Goal: Answer question/provide support: Answer question/provide support

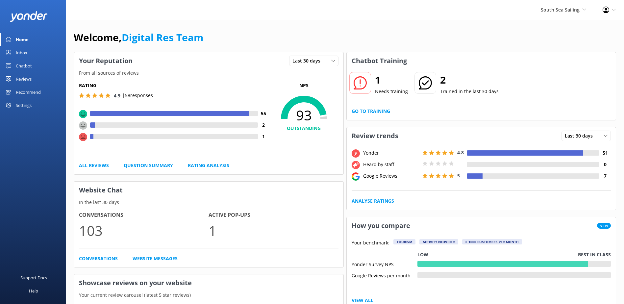
click at [31, 53] on link "Inbox" at bounding box center [33, 52] width 66 height 13
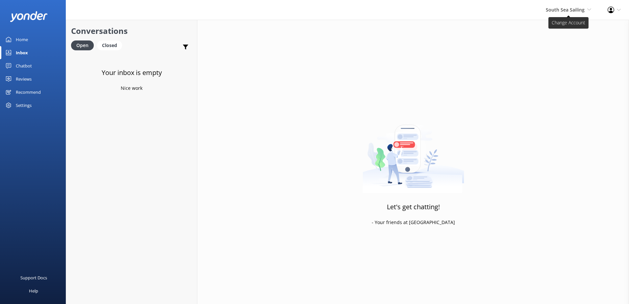
click at [547, 10] on span "South Sea Sailing" at bounding box center [565, 10] width 39 height 6
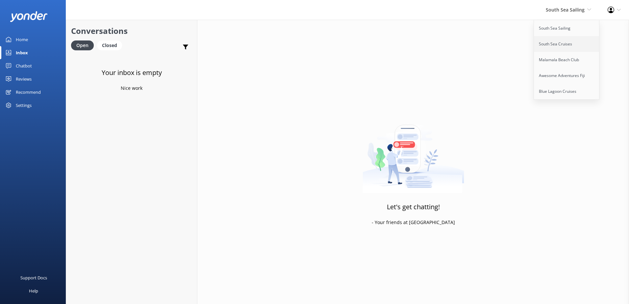
click at [559, 46] on link "South Sea Cruises" at bounding box center [567, 44] width 66 height 16
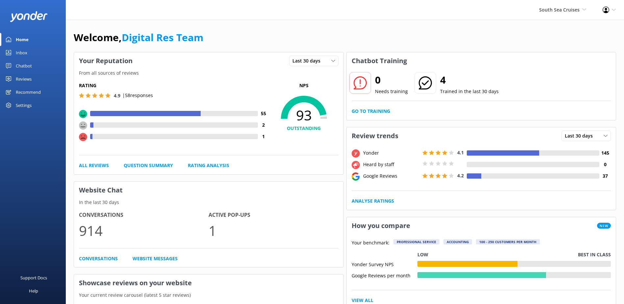
click at [21, 46] on div "Inbox" at bounding box center [22, 52] width 12 height 13
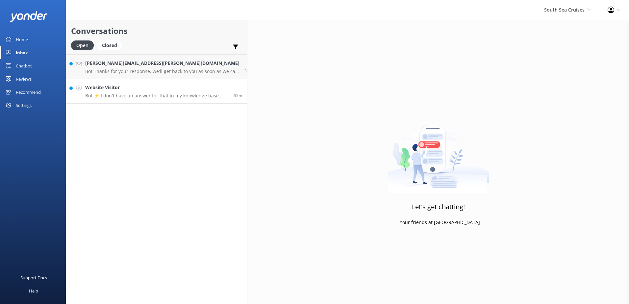
click at [101, 91] on div "Website Visitor Bot: ⚡ I don't have an answer for that in my knowledge base. Pl…" at bounding box center [157, 91] width 144 height 14
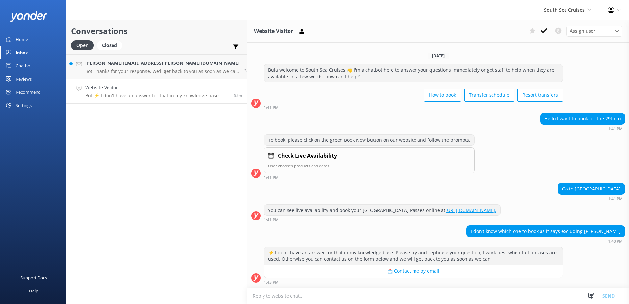
click at [558, 295] on textarea at bounding box center [438, 296] width 382 height 16
paste textarea "Please contact & liaise directly with our South Sea Cruises Reservations team, …"
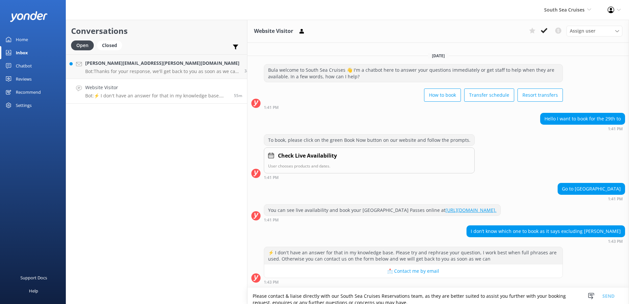
scroll to position [50, 0]
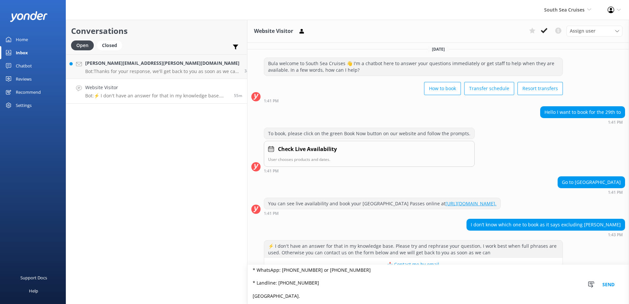
type textarea "Please contact & liaise directly with our South Sea Cruises Reservations team, …"
click at [626, 281] on div "Snippets Manage Save time responding and get consistent tone of response by cre…" at bounding box center [603, 284] width 51 height 39
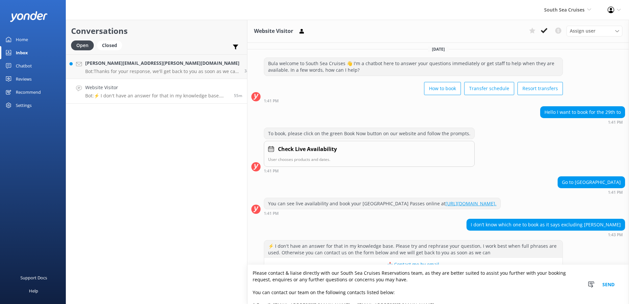
click at [602, 283] on button "Send" at bounding box center [608, 284] width 25 height 39
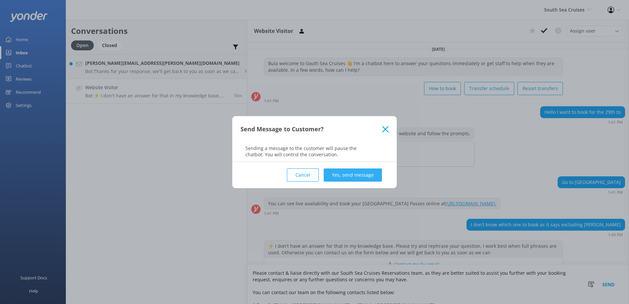
click at [362, 172] on button "Yes, send message" at bounding box center [353, 174] width 58 height 13
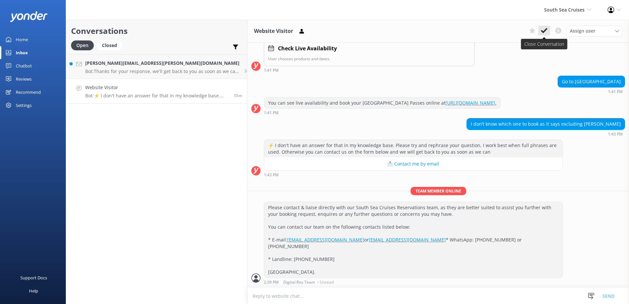
scroll to position [116, 0]
click at [545, 27] on button at bounding box center [544, 31] width 12 height 10
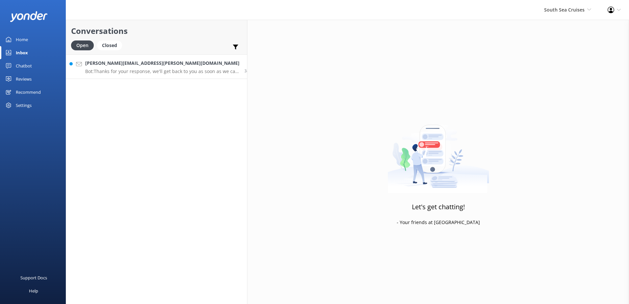
click at [133, 74] on p "Bot: Thanks for your response, we'll get back to you as soon as we can during o…" at bounding box center [162, 71] width 154 height 6
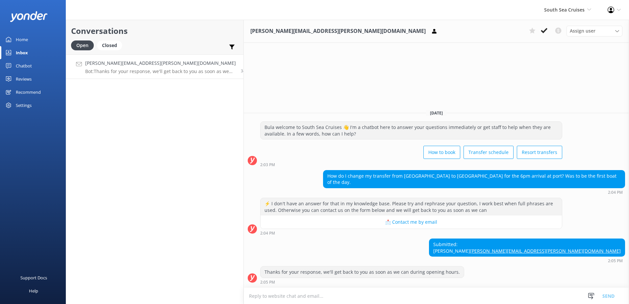
click at [406, 297] on textarea at bounding box center [436, 296] width 385 height 16
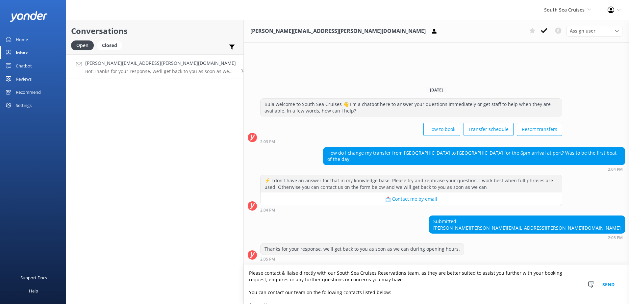
type textarea "Please contact & liaise directly with our South Sea Cruises Reservations team, …"
click at [606, 289] on button "Send" at bounding box center [608, 284] width 25 height 39
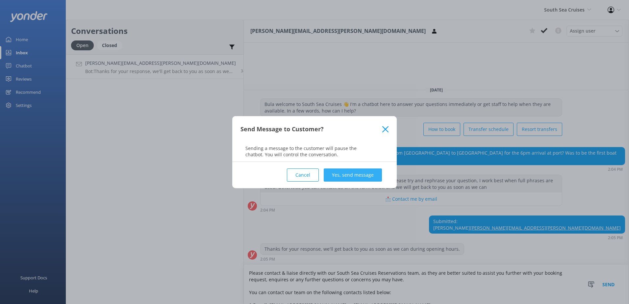
click at [359, 172] on button "Yes, send message" at bounding box center [353, 174] width 58 height 13
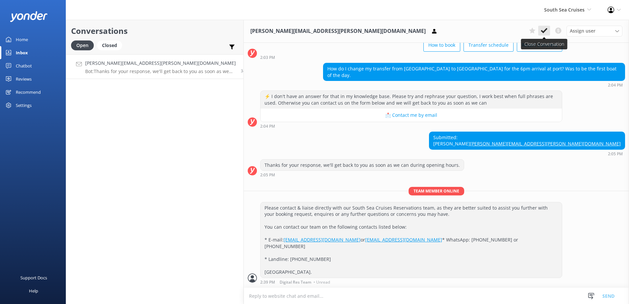
scroll to position [52, 0]
click at [543, 32] on use at bounding box center [544, 30] width 7 height 5
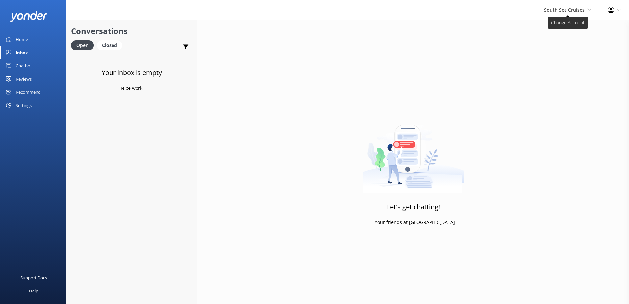
click at [571, 13] on span "South Sea Cruises South Sea Sailing South Sea Cruises Malamala Beach Club Aweso…" at bounding box center [567, 9] width 47 height 7
click at [564, 54] on link "Malamala Beach Club" at bounding box center [567, 60] width 66 height 16
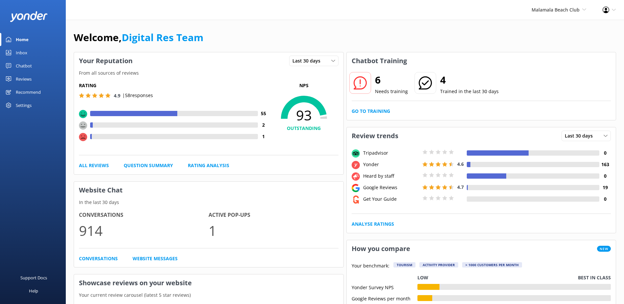
click at [19, 58] on div "Inbox" at bounding box center [22, 52] width 12 height 13
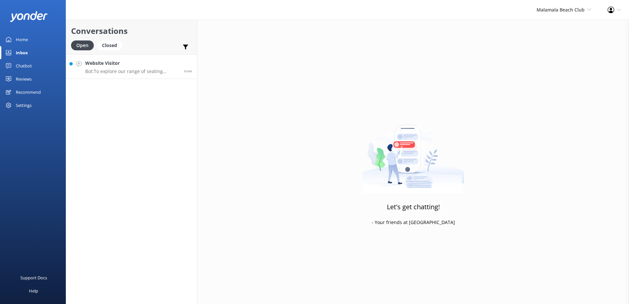
click at [112, 75] on link "Website Visitor Bot: To explore our range of seating upgrade options, including…" at bounding box center [131, 66] width 131 height 25
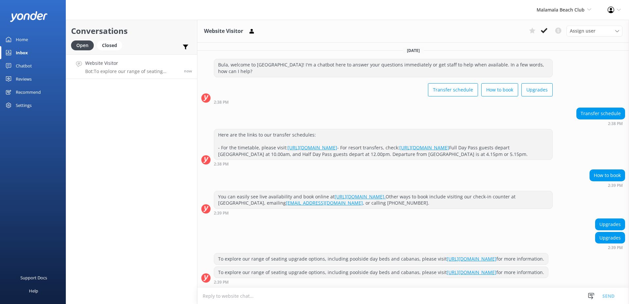
scroll to position [33, 0]
click at [543, 31] on icon at bounding box center [544, 30] width 7 height 7
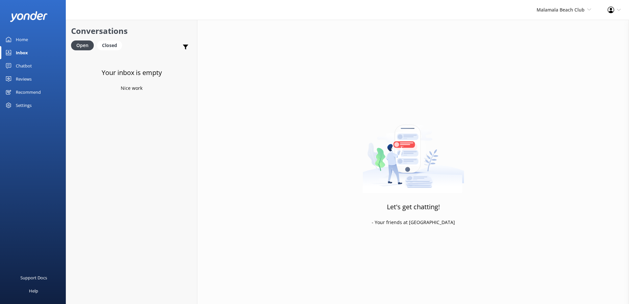
click at [556, 14] on div "Malamala Beach Club South Sea Sailing South Sea Cruises Malamala Beach Club Awe…" at bounding box center [563, 10] width 71 height 20
click at [561, 71] on link "Awesome Adventures Fiji" at bounding box center [567, 76] width 66 height 16
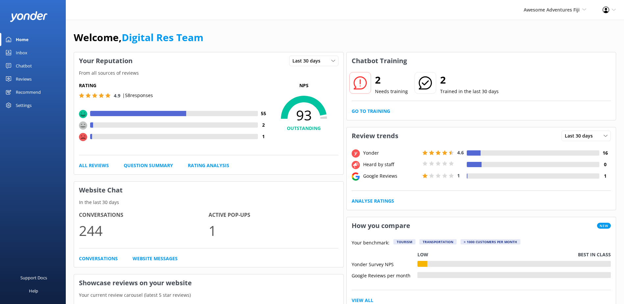
click at [39, 54] on link "Inbox" at bounding box center [33, 52] width 66 height 13
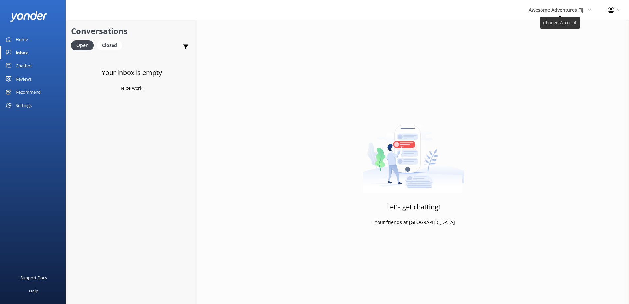
click at [573, 10] on span "Awesome Adventures Fiji" at bounding box center [557, 10] width 56 height 6
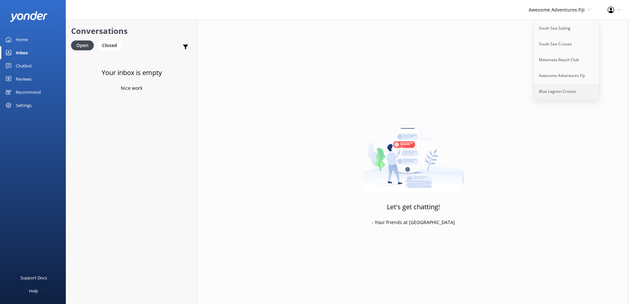
click at [554, 89] on link "Blue Lagoon Cruises" at bounding box center [567, 92] width 66 height 16
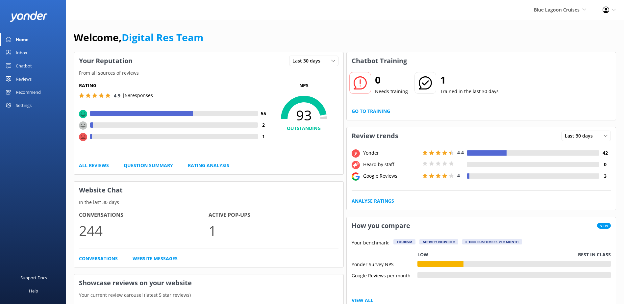
click at [23, 57] on div "Inbox" at bounding box center [22, 52] width 12 height 13
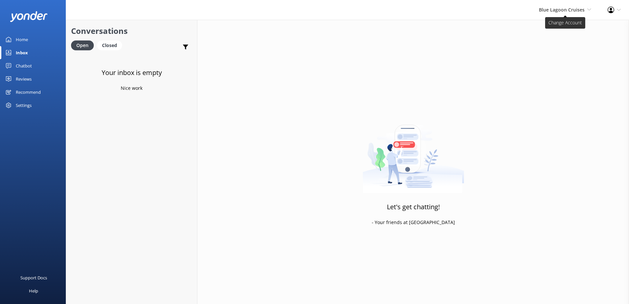
click at [562, 12] on span "Blue Lagoon Cruises" at bounding box center [562, 10] width 46 height 6
click at [551, 29] on link "South Sea Sailing" at bounding box center [567, 28] width 66 height 16
